Goal: Navigation & Orientation: Find specific page/section

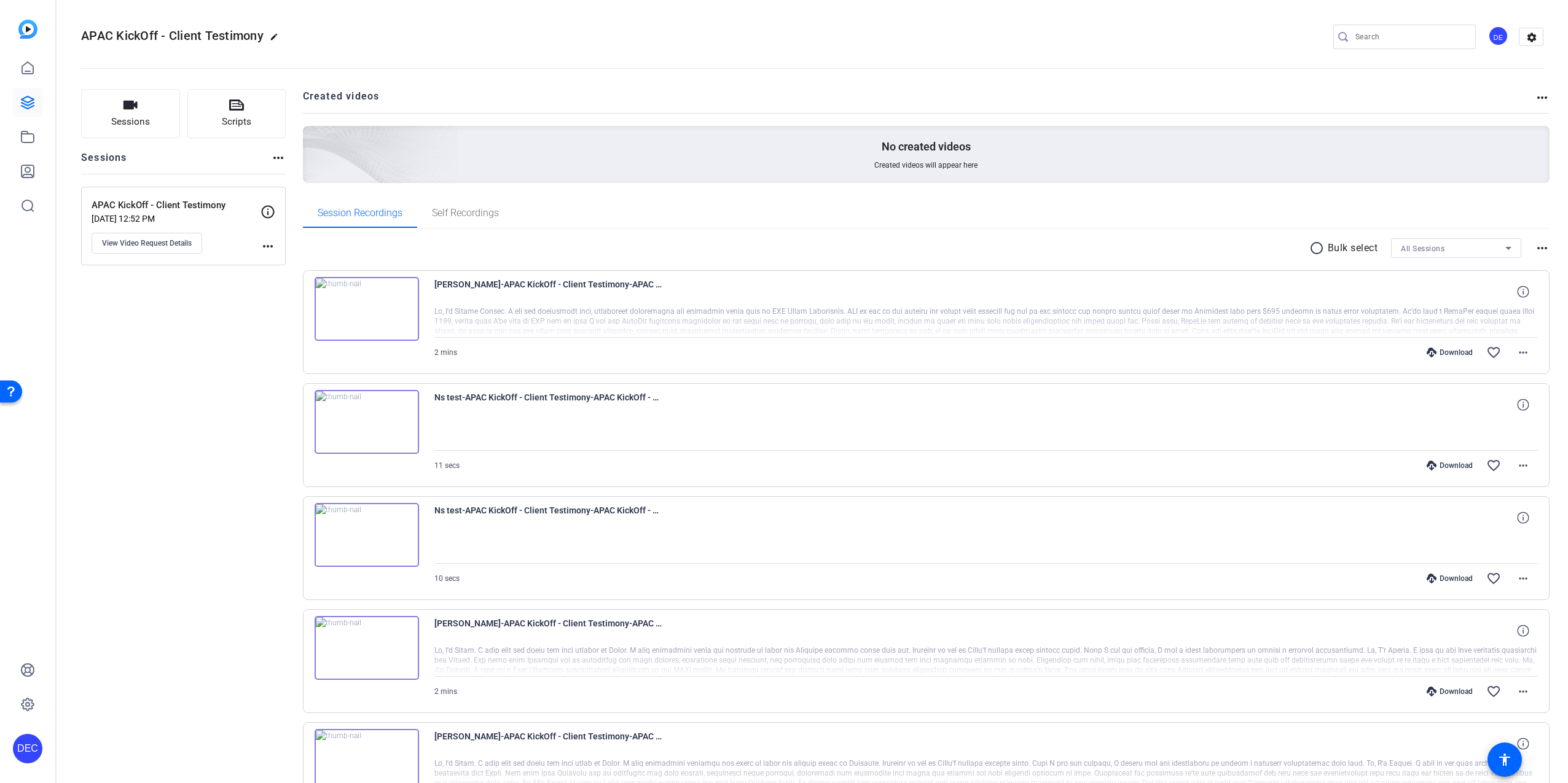
click at [237, 400] on div "Sessions Scripts Sessions more_horiz APAC KickOff - Client Testimony Aug 12, 20…" at bounding box center [183, 534] width 205 height 890
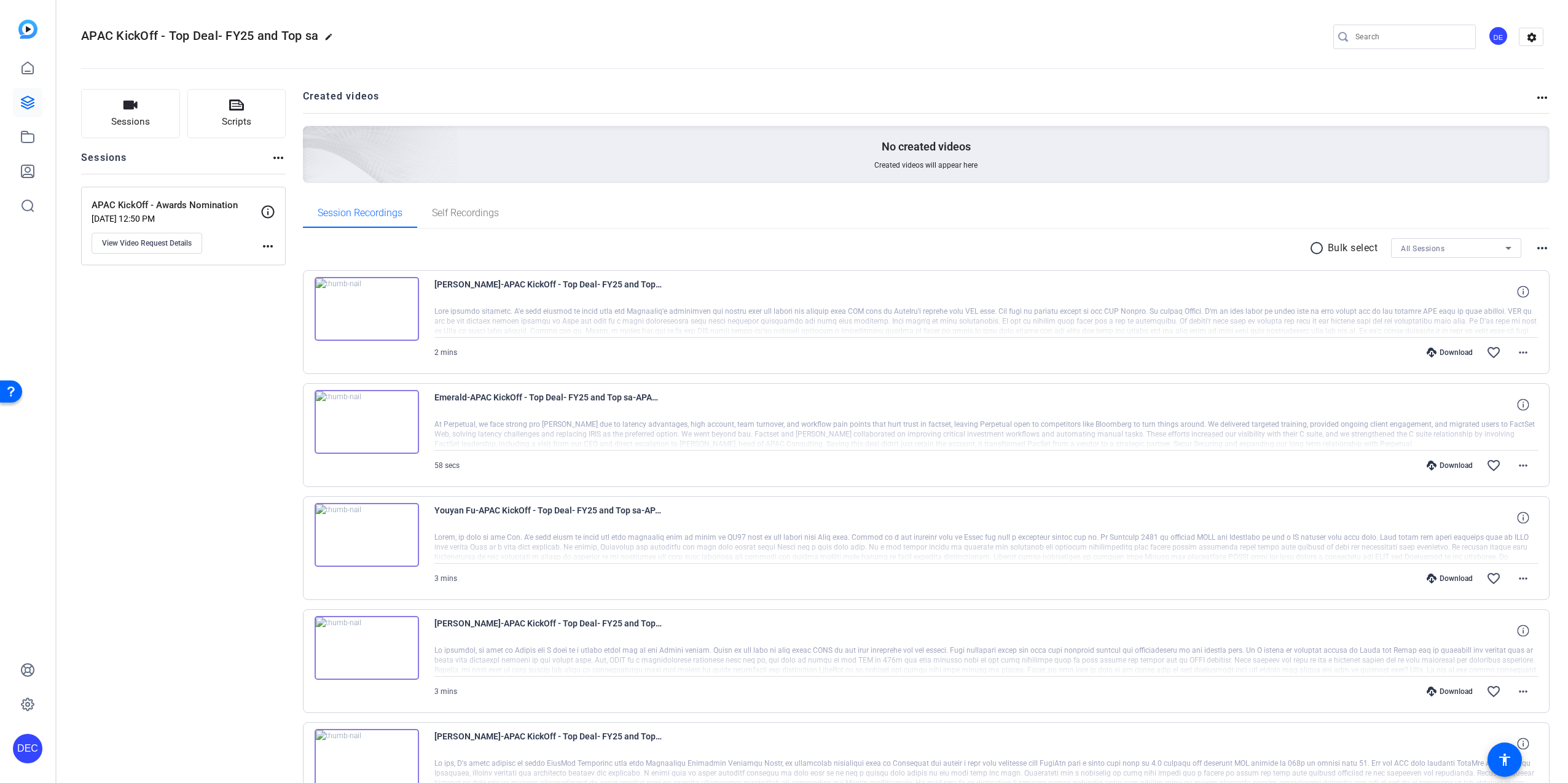
click at [216, 431] on div "Sessions Scripts Sessions more_horiz APAC KickOff - Awards Nomination Aug 12, 2…" at bounding box center [183, 771] width 205 height 1364
